Goal: Check status: Check status

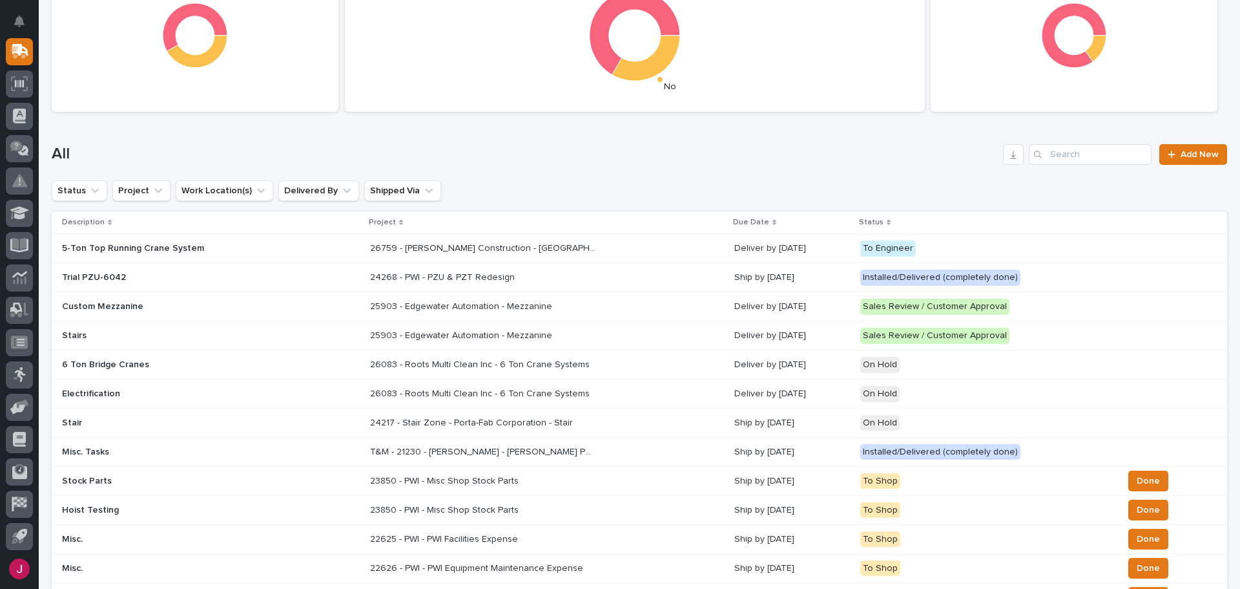
scroll to position [41, 0]
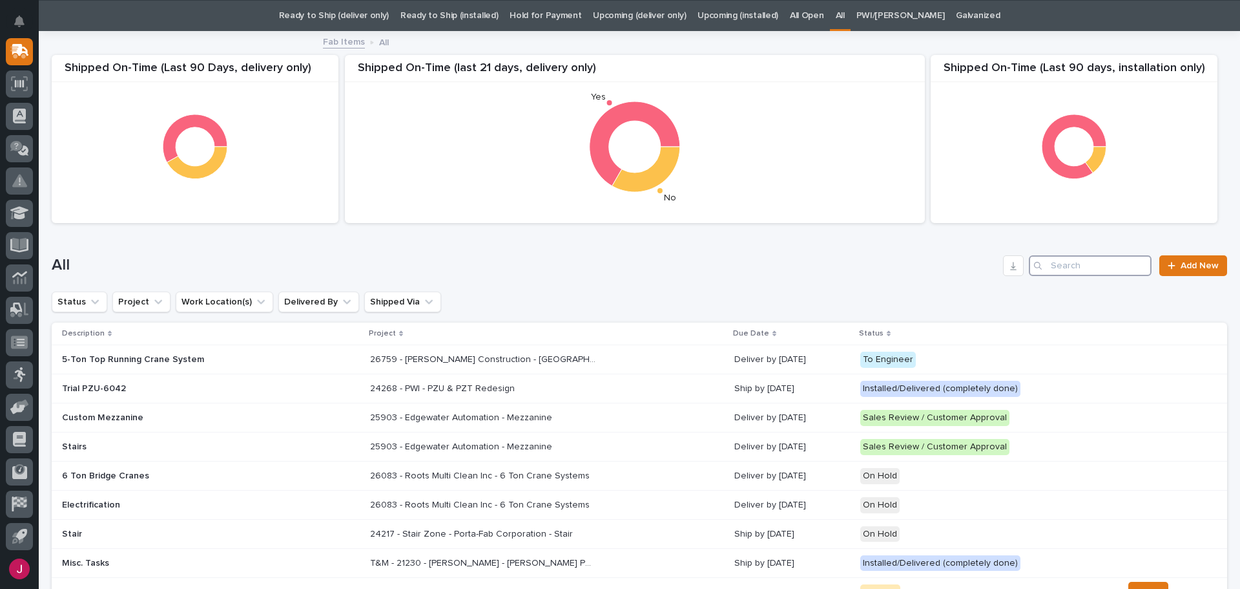
drag, startPoint x: 1098, startPoint y: 272, endPoint x: 959, endPoint y: 292, distance: 141.0
click at [1058, 259] on input "Search" at bounding box center [1090, 265] width 123 height 21
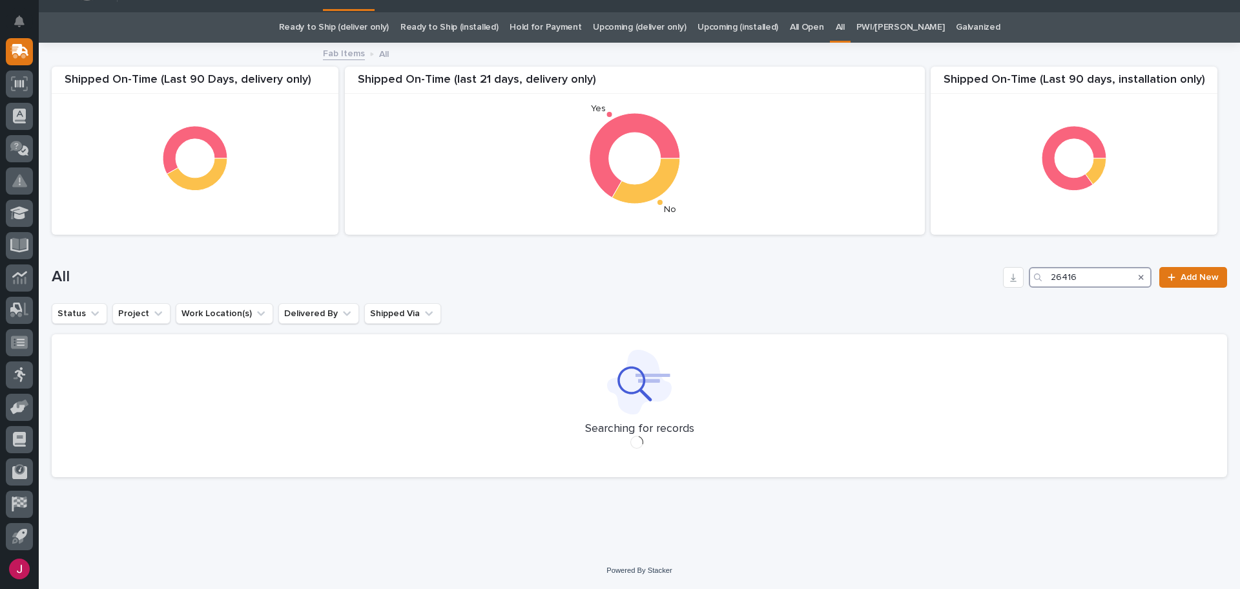
scroll to position [41, 0]
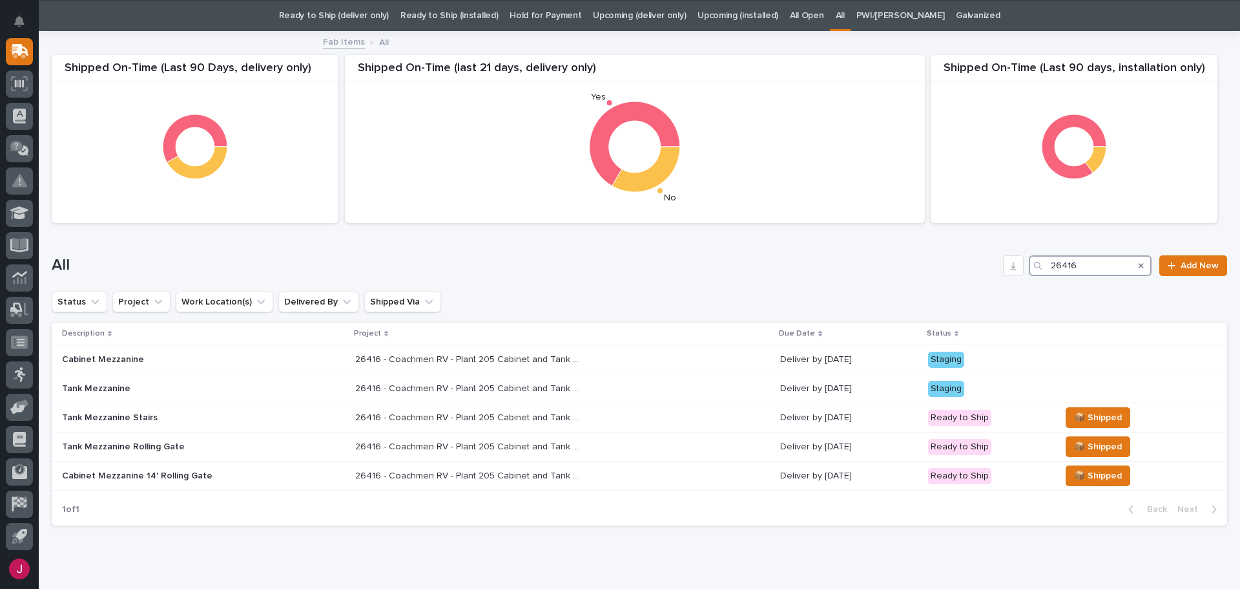
type input "26416"
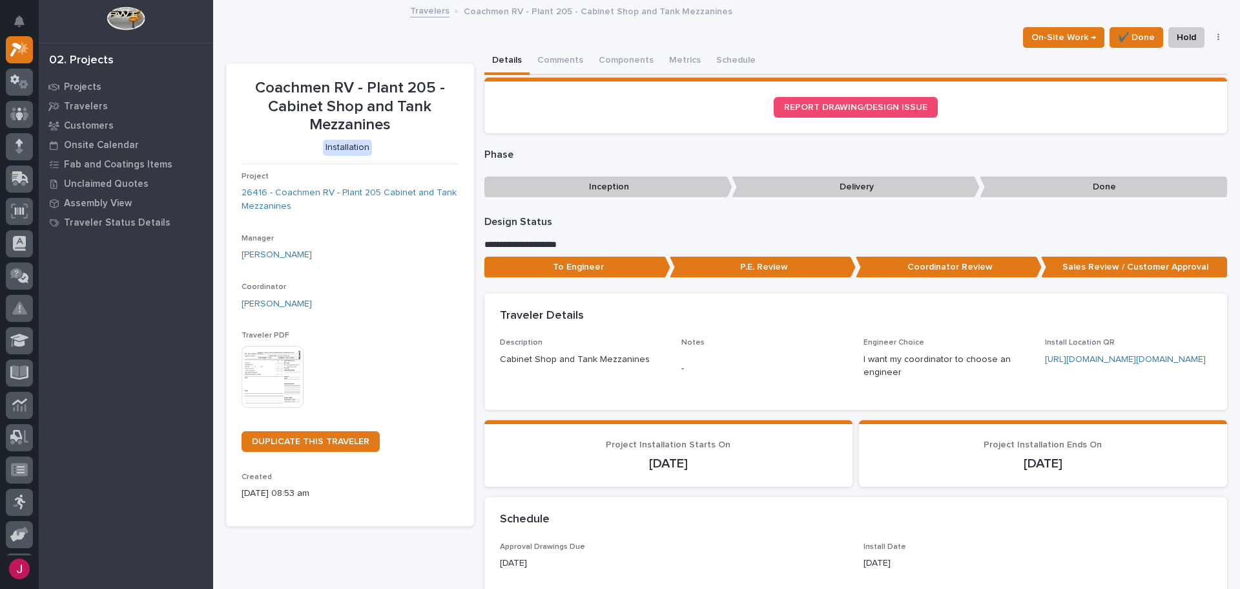
click at [280, 372] on img at bounding box center [273, 377] width 62 height 62
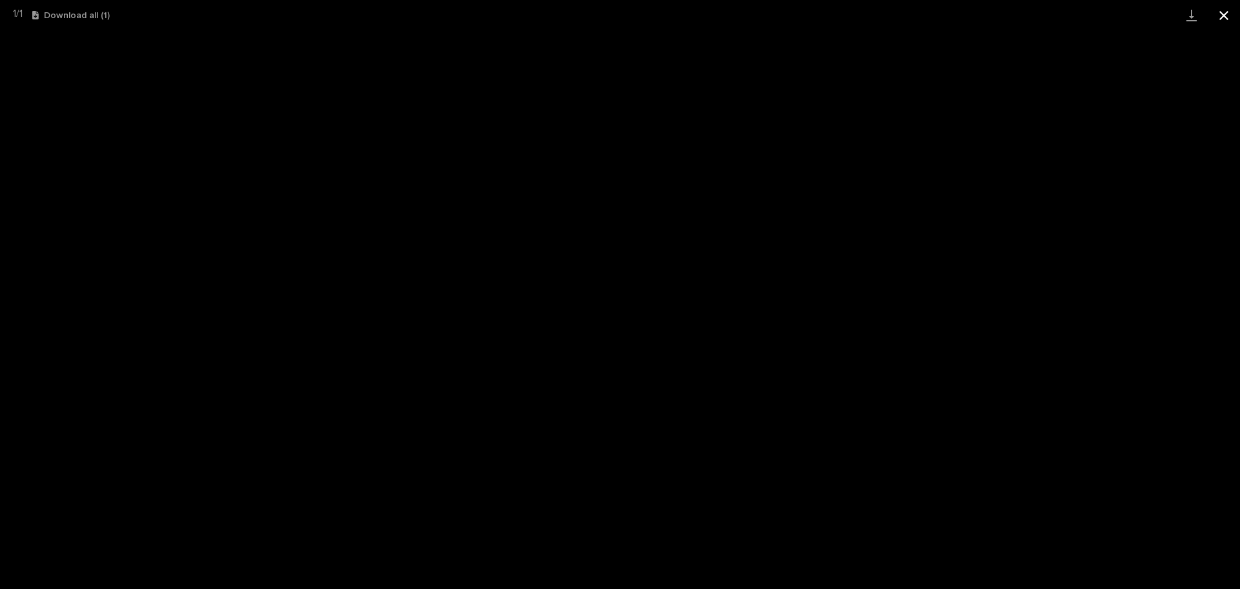
click at [1230, 17] on button "Close gallery" at bounding box center [1224, 15] width 32 height 30
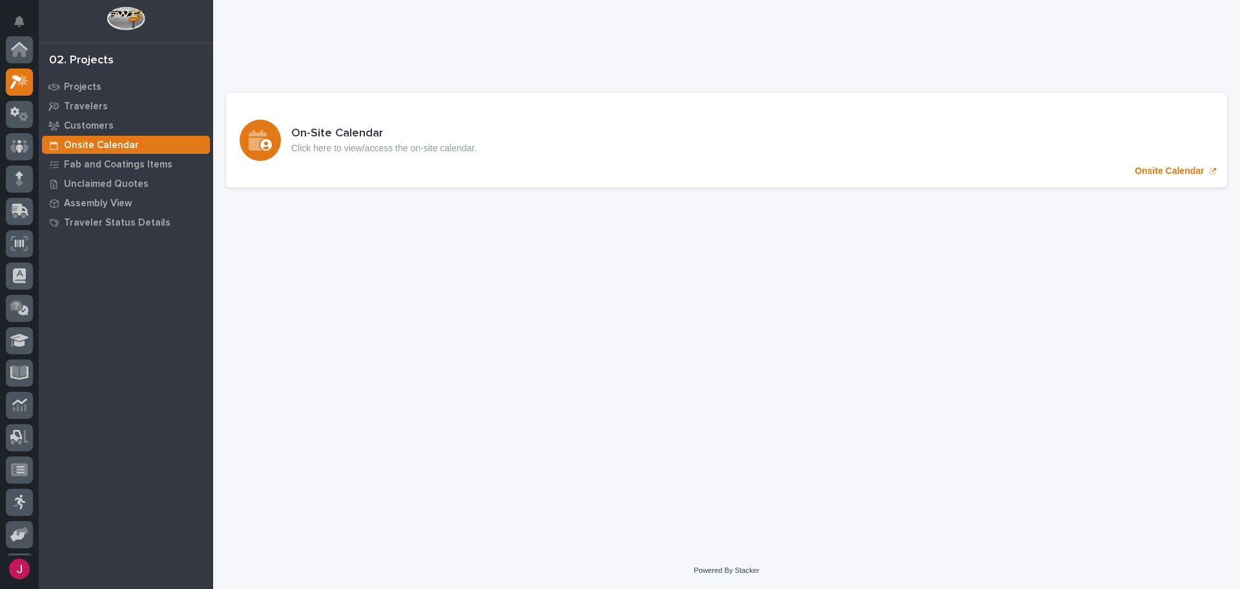
scroll to position [32, 0]
click at [25, 169] on div at bounding box center [19, 178] width 27 height 27
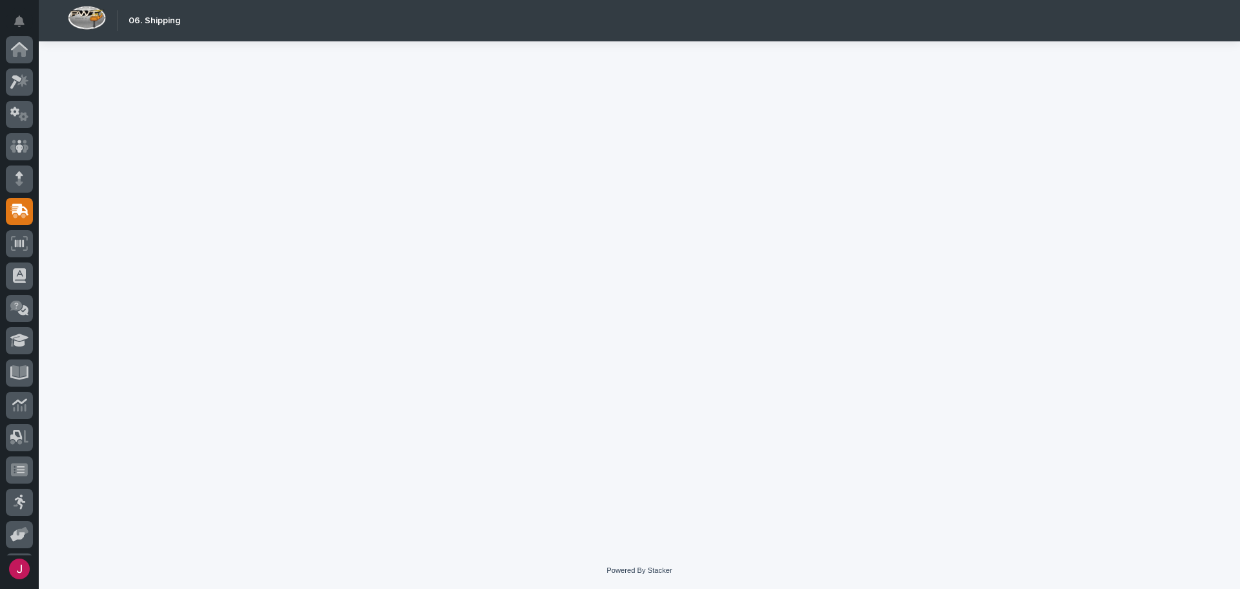
scroll to position [160, 0]
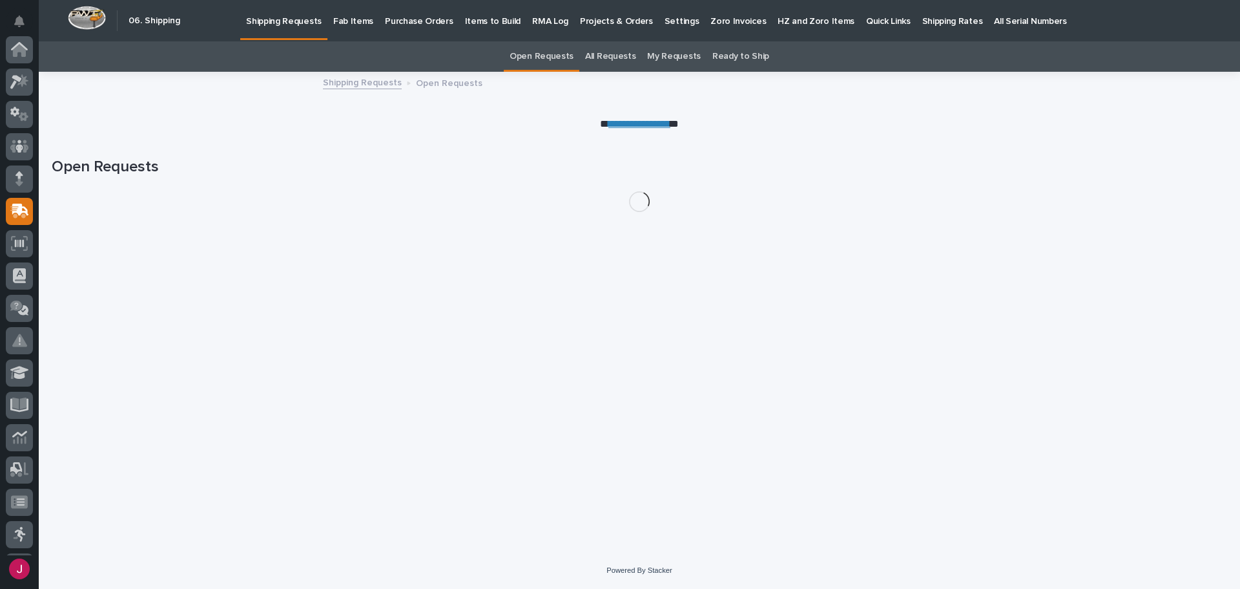
scroll to position [160, 0]
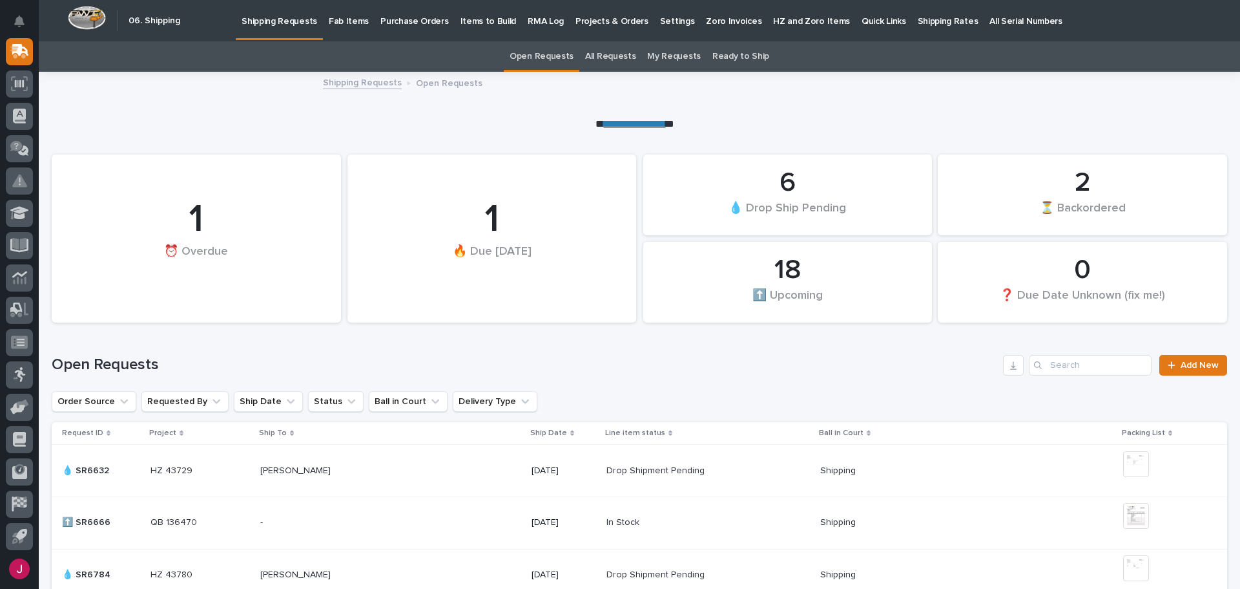
click at [329, 19] on p "Fab Items" at bounding box center [349, 13] width 40 height 27
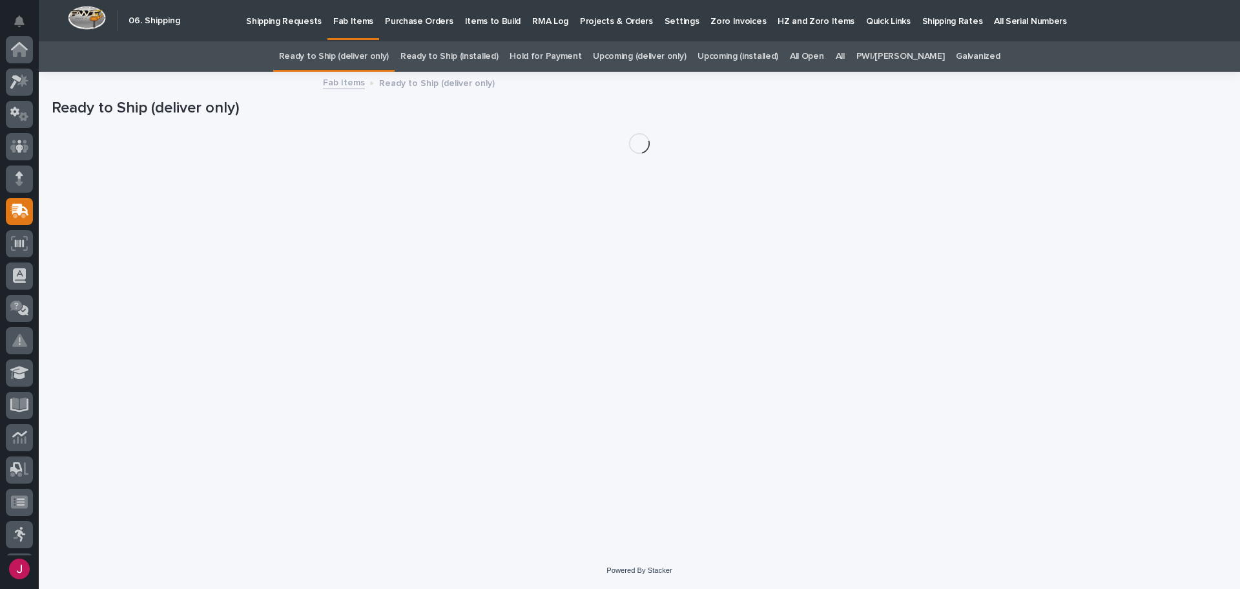
scroll to position [160, 0]
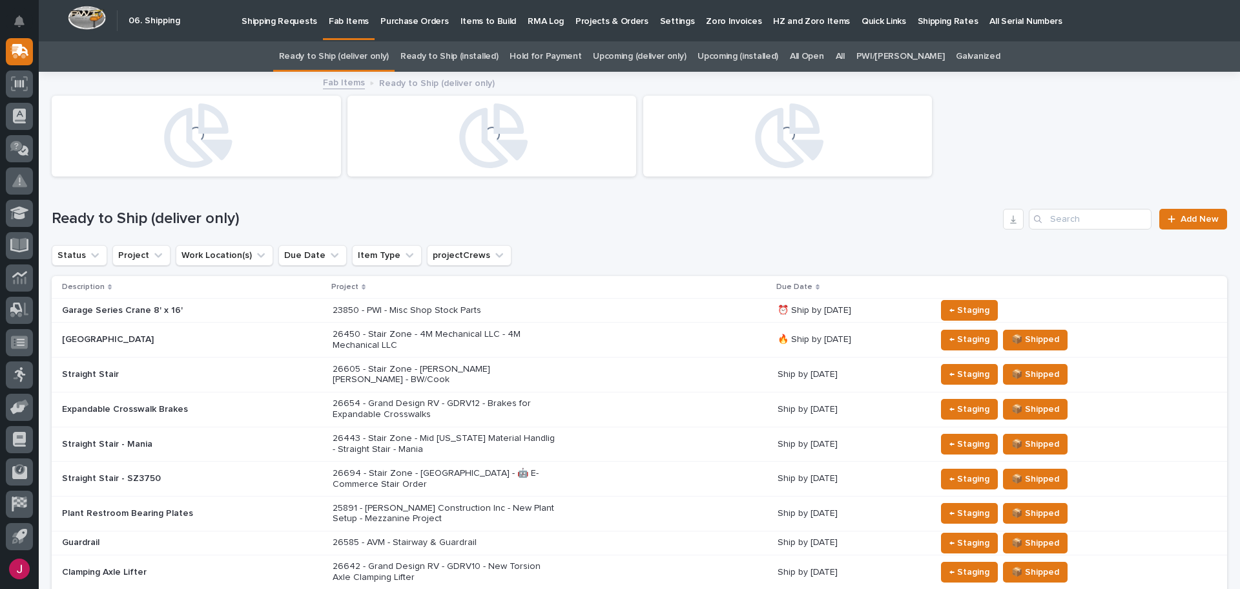
click at [851, 52] on div "All" at bounding box center [840, 56] width 21 height 30
click at [1054, 216] on input "Search" at bounding box center [1090, 219] width 123 height 21
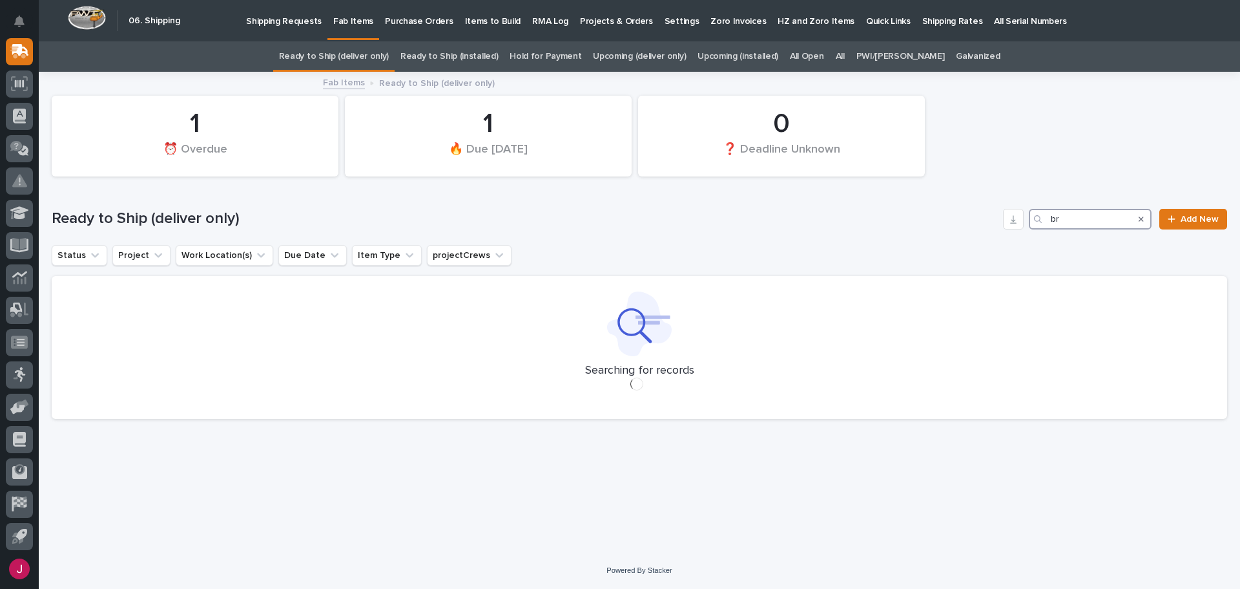
type input "b"
type input "26297"
click at [851, 52] on div "All" at bounding box center [840, 56] width 21 height 30
click at [845, 54] on link "All" at bounding box center [840, 56] width 9 height 30
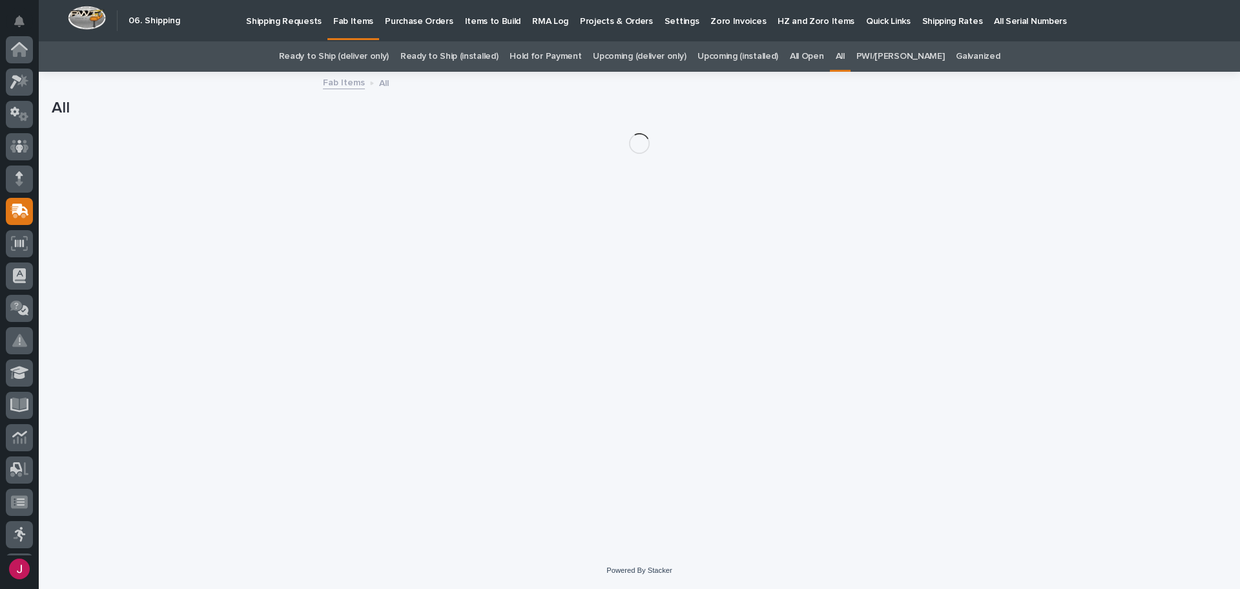
scroll to position [160, 0]
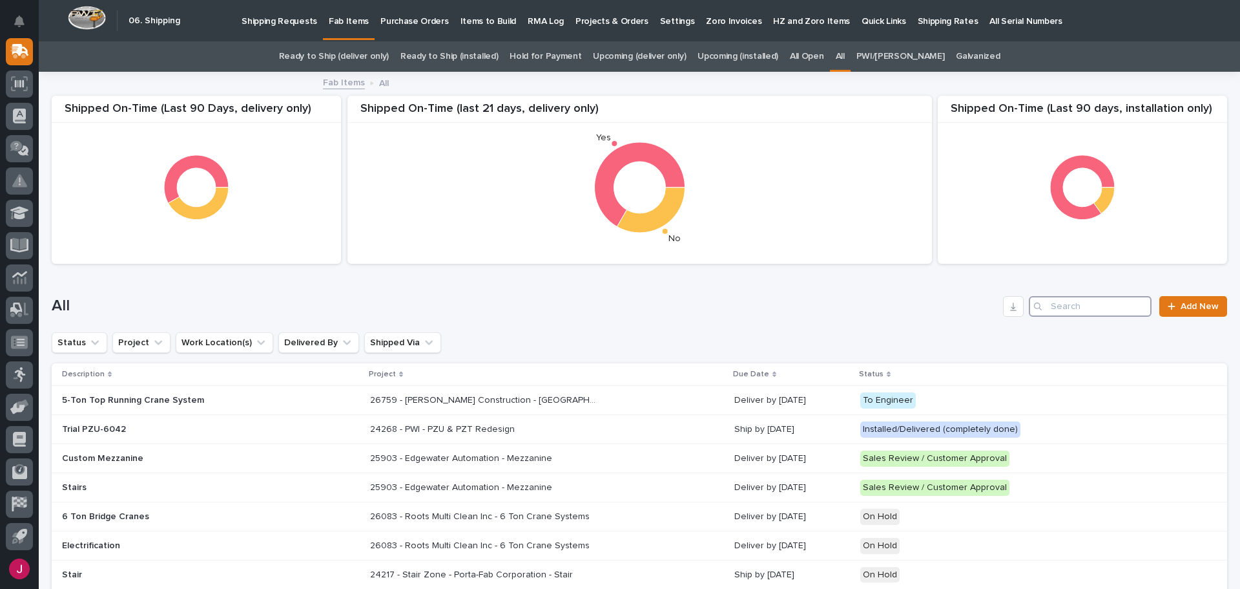
click at [1045, 308] on input "Search" at bounding box center [1090, 306] width 123 height 21
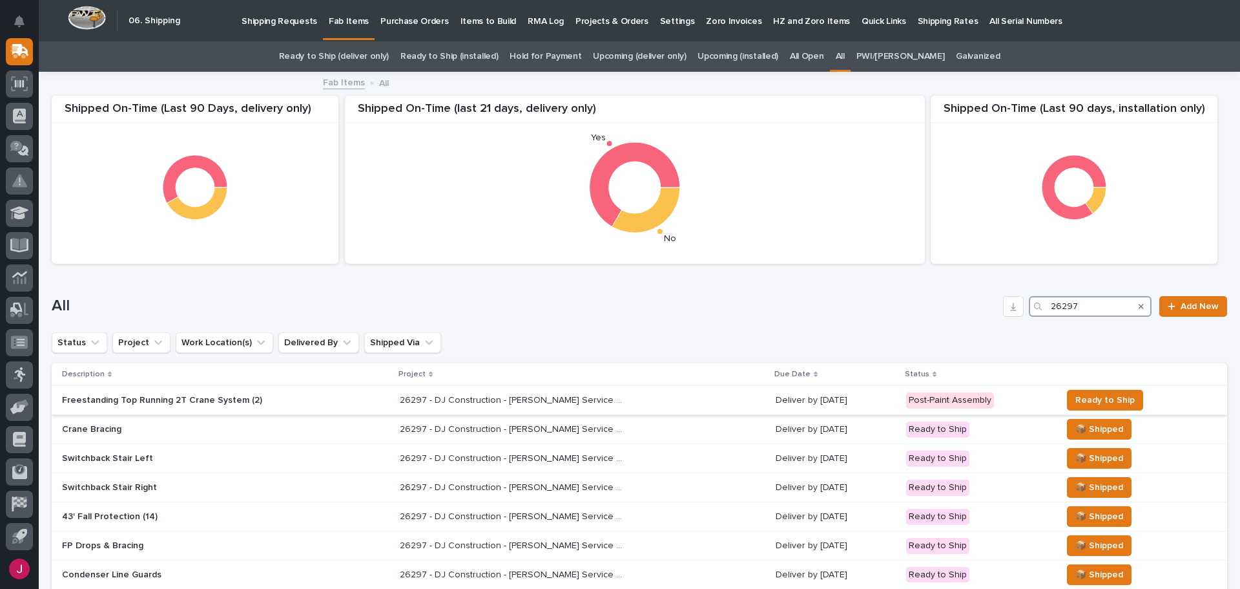
type input "26297"
click at [501, 397] on p "26297 - DJ Construction - [PERSON_NAME] Service Building - Plant Setup" at bounding box center [514, 399] width 229 height 14
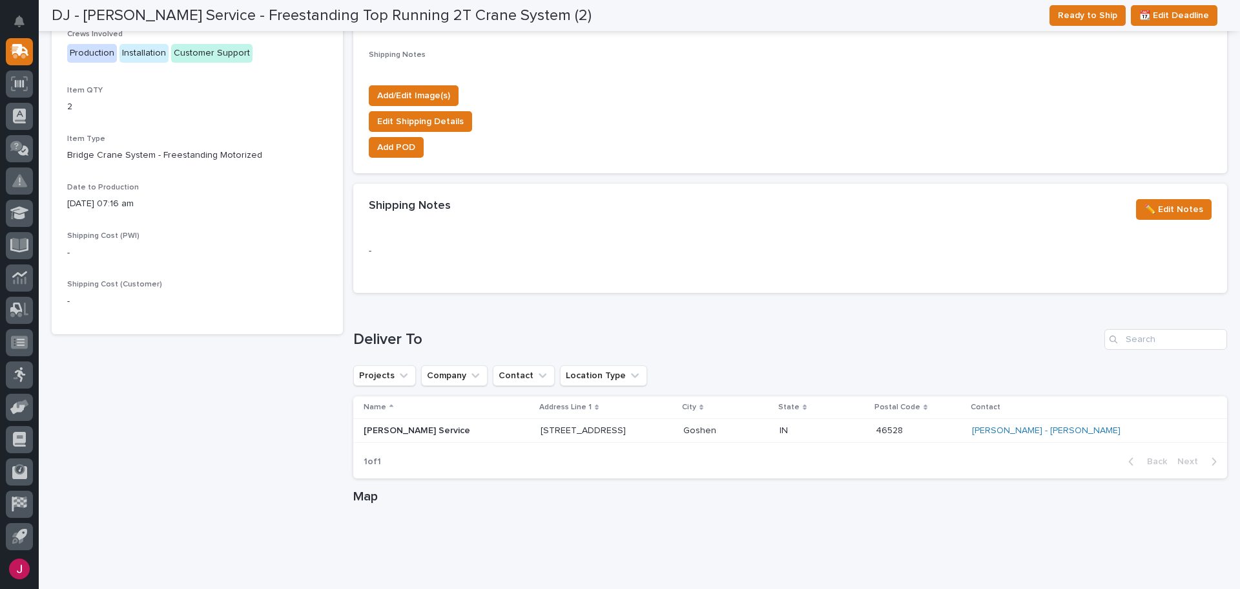
scroll to position [646, 0]
